Goal: Find specific page/section: Find specific page/section

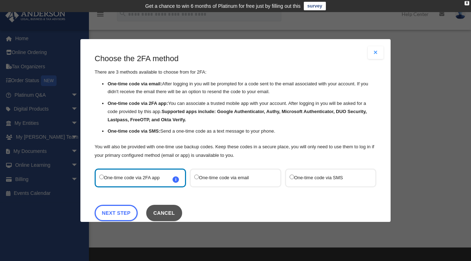
click at [161, 208] on button "Cancel" at bounding box center [164, 213] width 36 height 16
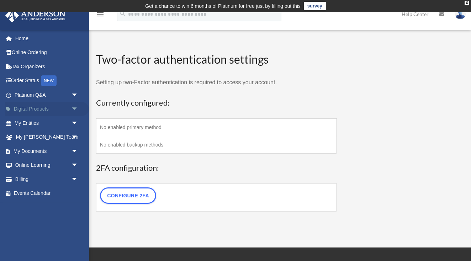
click at [37, 111] on link "Digital Products arrow_drop_down" at bounding box center [47, 109] width 84 height 14
click at [34, 123] on link "My Entities arrow_drop_down" at bounding box center [47, 123] width 84 height 14
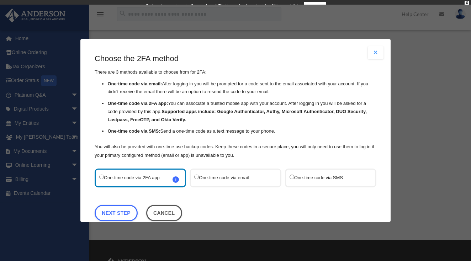
click at [31, 125] on div "Are you sure? Any unsaved changes will be lost! Yes No Choose the 2FA method Th…" at bounding box center [235, 130] width 471 height 261
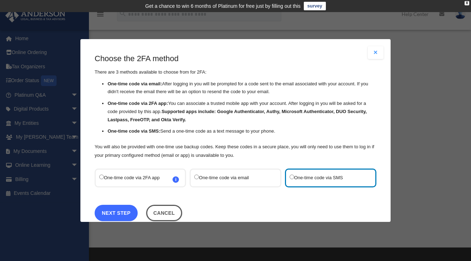
click at [114, 213] on link "Next Step" at bounding box center [116, 213] width 43 height 16
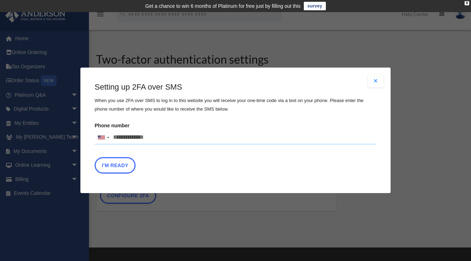
click at [126, 136] on input "Phone number United States +1 United Kingdom +44 Afghanistan (‫افغانستان‬‎) +93…" at bounding box center [236, 137] width 282 height 14
type input "**********"
click at [115, 162] on button "I'm Ready" at bounding box center [115, 165] width 41 height 16
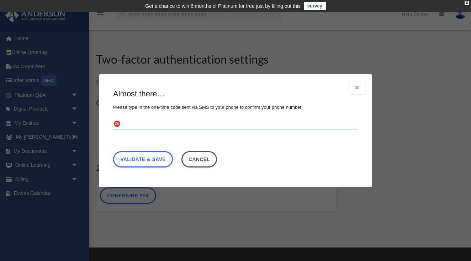
click at [131, 125] on input "text" at bounding box center [235, 123] width 245 height 11
type input "******"
click at [134, 162] on link "Validate & Save" at bounding box center [143, 159] width 60 height 16
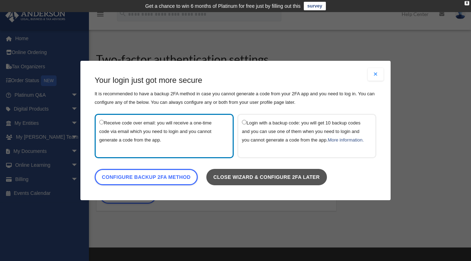
click at [251, 185] on link "Close wizard & configure 2FA later" at bounding box center [266, 177] width 121 height 16
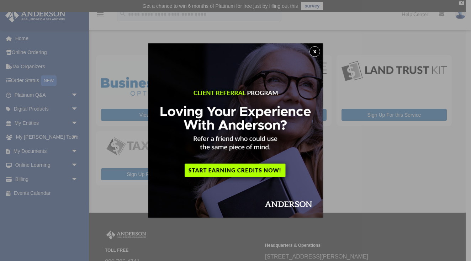
click at [312, 50] on button "x" at bounding box center [314, 51] width 11 height 11
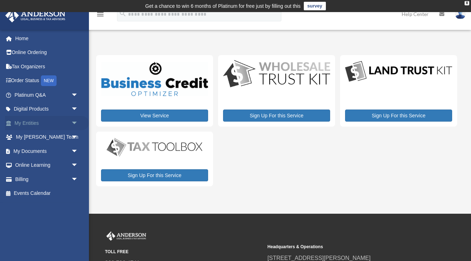
click at [42, 123] on link "My Entities arrow_drop_down" at bounding box center [47, 123] width 84 height 14
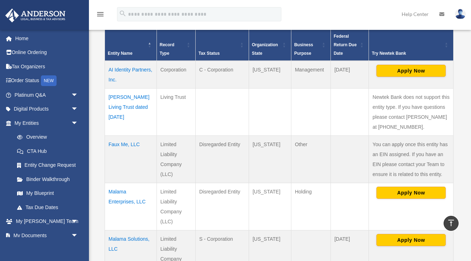
scroll to position [151, 0]
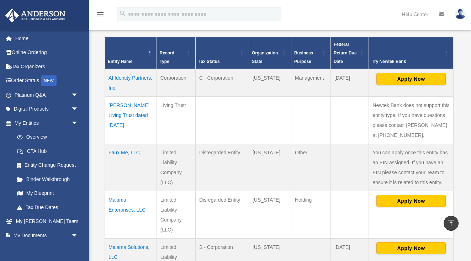
click at [127, 149] on td "Faux Me, LLC" at bounding box center [131, 167] width 52 height 47
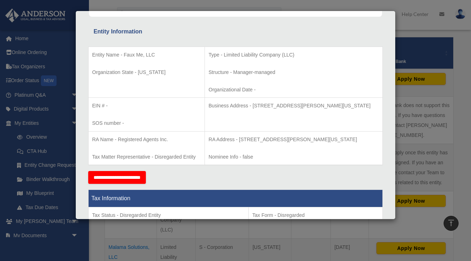
scroll to position [115, 0]
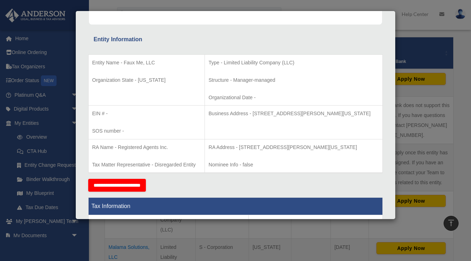
click at [421, 56] on div "Details × Articles Sent Organizational Date" at bounding box center [235, 130] width 471 height 261
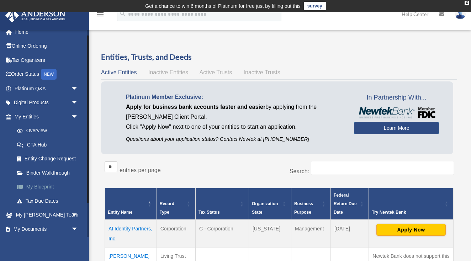
scroll to position [10, 0]
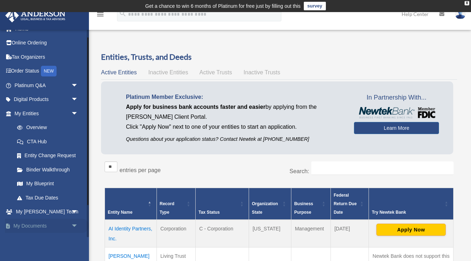
click at [32, 229] on link "My Documents arrow_drop_down" at bounding box center [47, 226] width 84 height 14
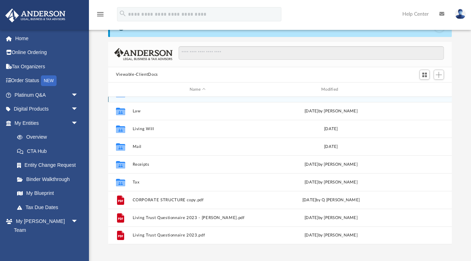
scroll to position [53, 0]
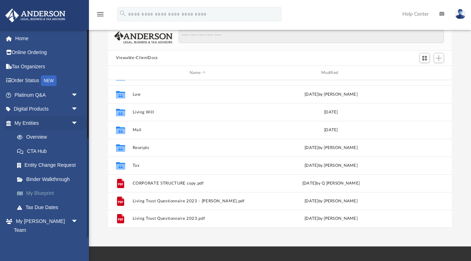
click at [48, 193] on link "My Blueprint" at bounding box center [49, 193] width 79 height 14
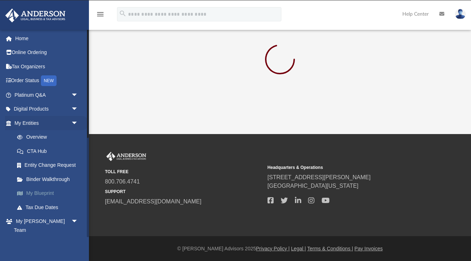
scroll to position [53, 0]
